Goal: Entertainment & Leisure: Consume media (video, audio)

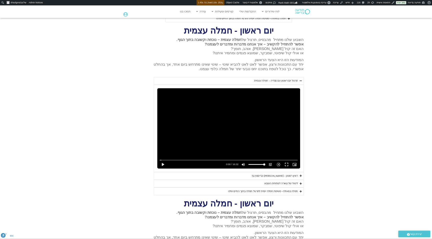
scroll to position [447, 0]
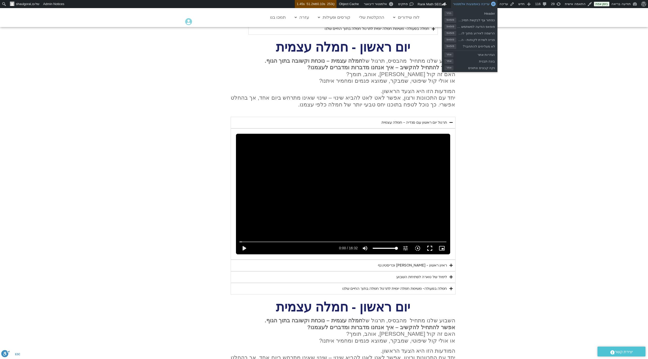
click at [432, 6] on span "עריכה באמצעות אלמנטור" at bounding box center [471, 4] width 37 height 4
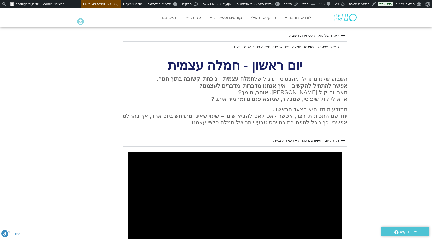
scroll to position [668, 0]
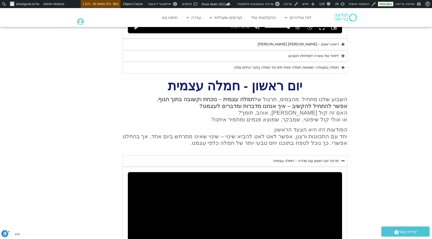
click at [334, 158] on div "תרגול יום ראשון עם סנדיה - חמלה עצמית" at bounding box center [305, 161] width 65 height 6
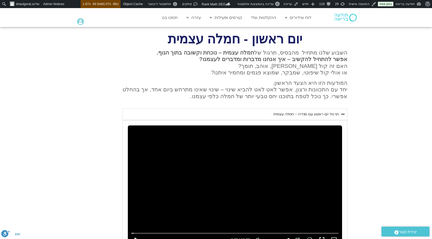
scroll to position [454, 0]
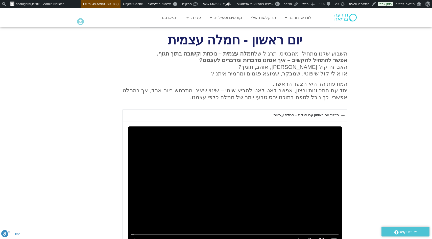
click at [341, 110] on summary "תרגול יום ראשון עם סנדיה - חמלה עצמית" at bounding box center [235, 116] width 225 height 12
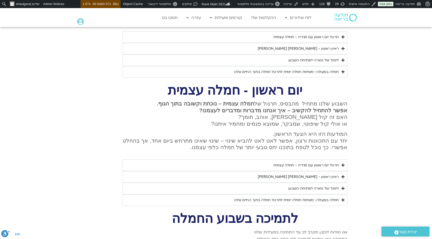
scroll to position [527, 0]
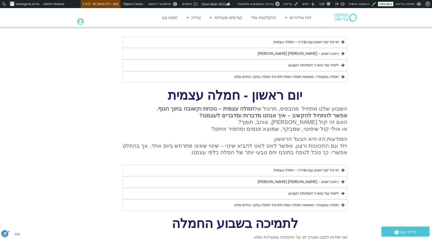
click at [260, 122] on p "השבוע שלנו מתחיל מהבסיס, תרגול של חמלה עצמית – נוכחת וקשובה בתוך הגוף. אפשר להת…" at bounding box center [235, 119] width 225 height 27
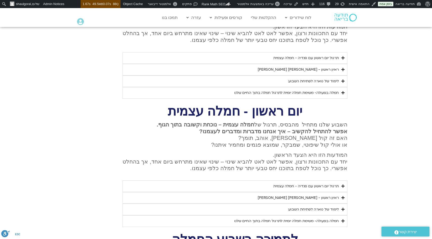
scroll to position [506, 0]
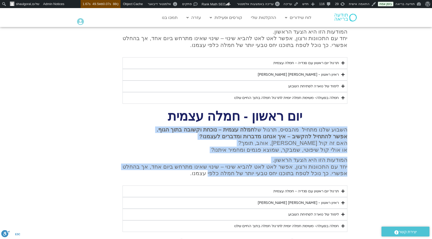
drag, startPoint x: 361, startPoint y: 117, endPoint x: 186, endPoint y: 166, distance: 181.7
click at [186, 166] on section "יום ראשון - חמלה עצמית השבוע שלנו מתחיל מהבסיס, תרגול של חמלה עצמית – נוכחת וקש…" at bounding box center [216, 171] width 432 height 121
copy div "השבוע שלנו מתחיל מהבסיס, תרגול של חמלה עצמית – נוכחת וקשובה בתוך הגוף. אפשר להת…"
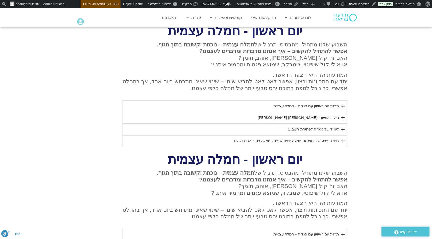
scroll to position [411, 0]
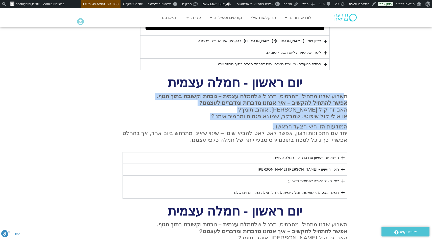
drag, startPoint x: 343, startPoint y: 88, endPoint x: 230, endPoint y: 120, distance: 117.1
click at [230, 120] on div "השבוע שלנו מתחיל מהבסיס, תרגול של חמלה עצמית – נוכחת וקשובה בתוך הגוף. אפשר להת…" at bounding box center [235, 118] width 225 height 50
copy div "שבוע שלנו מתחיל מהבסיס, תרגול של חמלה עצמית – נוכחת וקשובה בתוך הגוף. אפשר להתח…"
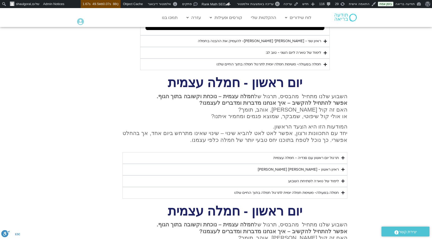
click at [230, 124] on p "המודעות הזו היא הצעד הראשון. יחד עם התכוונות ורצון, אפשר לאט לאט להביא שינוי – …" at bounding box center [235, 134] width 225 height 20
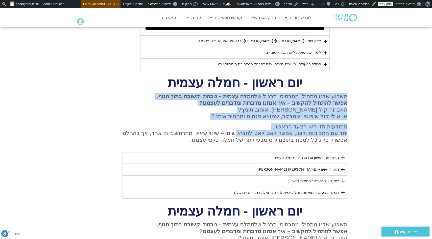
drag, startPoint x: 228, startPoint y: 127, endPoint x: 348, endPoint y: 83, distance: 128.0
click at [348, 83] on section "יום ראשון - חמלה עצמית השבוע שלנו מתחיל מהבסיס, תרגול של חמלה עצמית – נוכחת וקש…" at bounding box center [216, 138] width 432 height 121
copy div "יום ראשון - חמלה עצמית השבוע שלנו מתחיל מהבסיס, תרגול של חמלה עצמית – נוכחת וקש…"
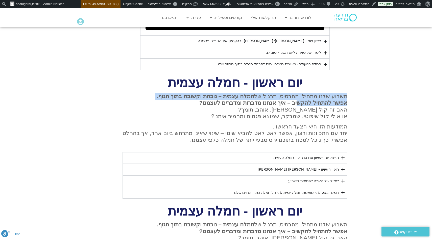
drag, startPoint x: 348, startPoint y: 87, endPoint x: 294, endPoint y: 99, distance: 54.7
click at [294, 99] on section "יום ראשון - חמלה עצמית השבוע שלנו מתחיל מהבסיס, תרגול של חמלה עצמית – נוכחת וקש…" at bounding box center [216, 138] width 432 height 121
copy p "השבוע שלנו מתחיל מהבסיס, תרגול של חמלה עצמית – נוכחת וקשובה בתוך הגוף. אפשר להת…"
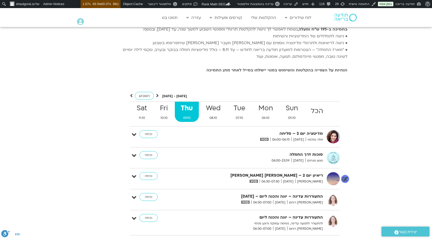
scroll to position [649, 0]
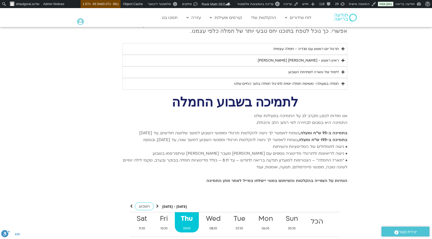
click at [318, 160] on p "בתמיכה ב-95 ש"ח ומעלה, נשמח לאפשר לך גישה להקלטות תרגולי ומפגשי השבוע למשך שלוש…" at bounding box center [235, 157] width 225 height 55
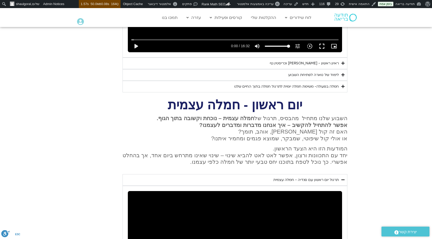
scroll to position [521, 0]
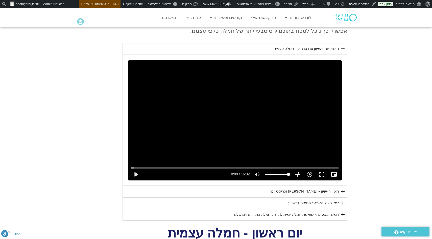
click at [287, 189] on div "ראיון ראשון - טארה בראך וכריסטין נף" at bounding box center [304, 192] width 69 height 6
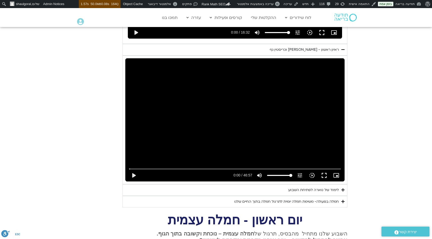
scroll to position [708, 0]
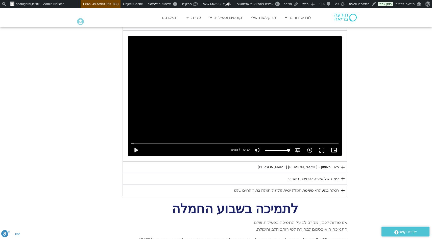
scroll to position [798, 0]
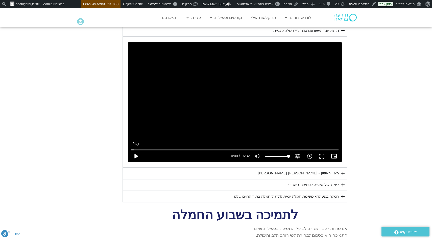
click at [136, 150] on button "play_arrow" at bounding box center [136, 156] width 12 height 12
click at [135, 150] on button "pause" at bounding box center [136, 156] width 12 height 12
type input "1.646759"
click at [310, 153] on icon "slow_motion_video" at bounding box center [310, 156] width 6 height 6
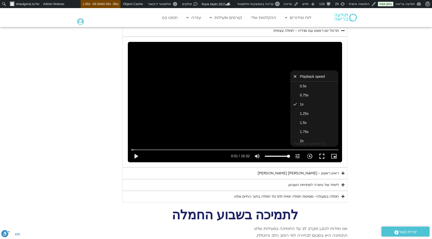
click at [310, 153] on icon "slow_motion_video" at bounding box center [310, 156] width 6 height 6
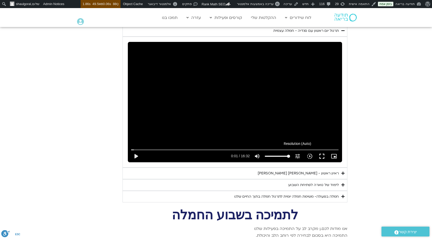
click at [294, 150] on button "tune Resolution Auto 240p" at bounding box center [298, 156] width 12 height 12
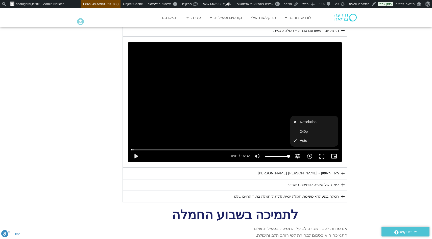
click at [296, 153] on icon "tune" at bounding box center [298, 156] width 6 height 6
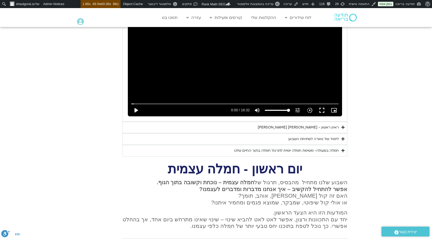
scroll to position [569, 0]
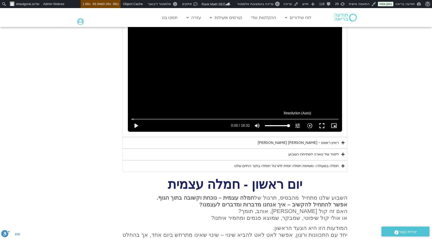
click at [295, 123] on icon "tune" at bounding box center [298, 126] width 6 height 6
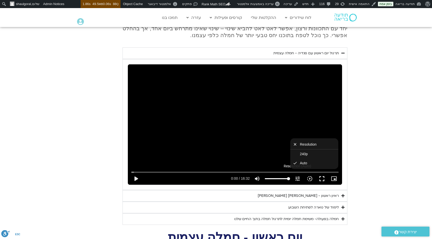
scroll to position [515, 0]
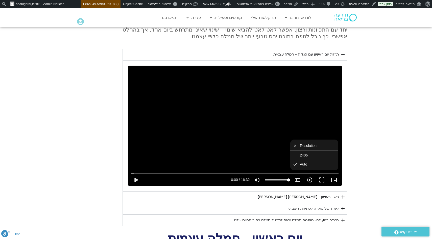
click at [372, 96] on section "יום ראשון - חמלה עצמית השבוע שלנו מתחיל מהבסיס, תרגול של חמלה עצמית – נוכחת וקש…" at bounding box center [216, 100] width 432 height 252
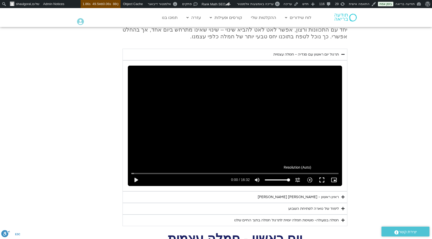
click at [298, 177] on button "tune Resolution Auto 240p" at bounding box center [298, 180] width 12 height 12
